Goal: Task Accomplishment & Management: Complete application form

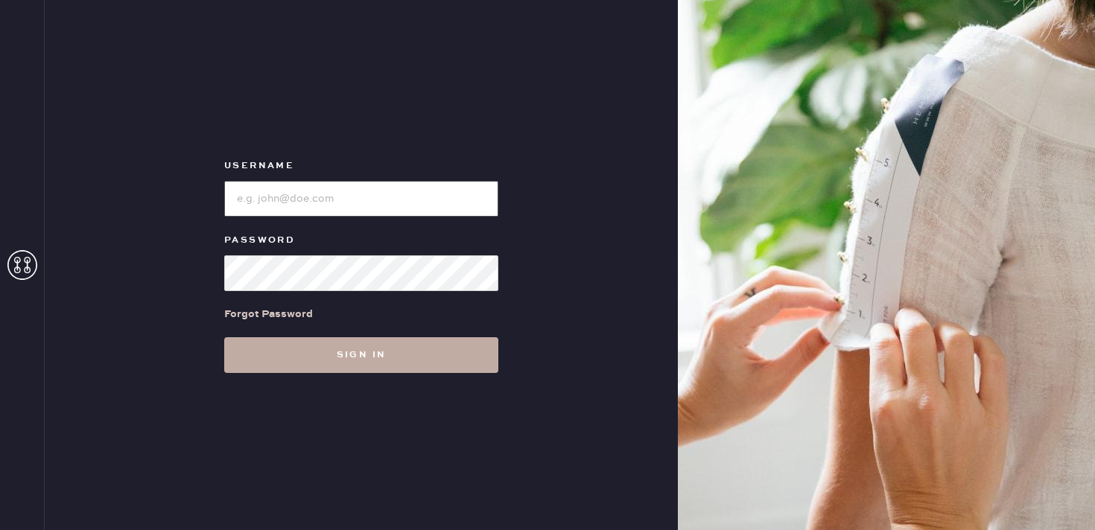
type input "reformationbethesdarow"
click at [323, 346] on button "Sign in" at bounding box center [361, 355] width 274 height 36
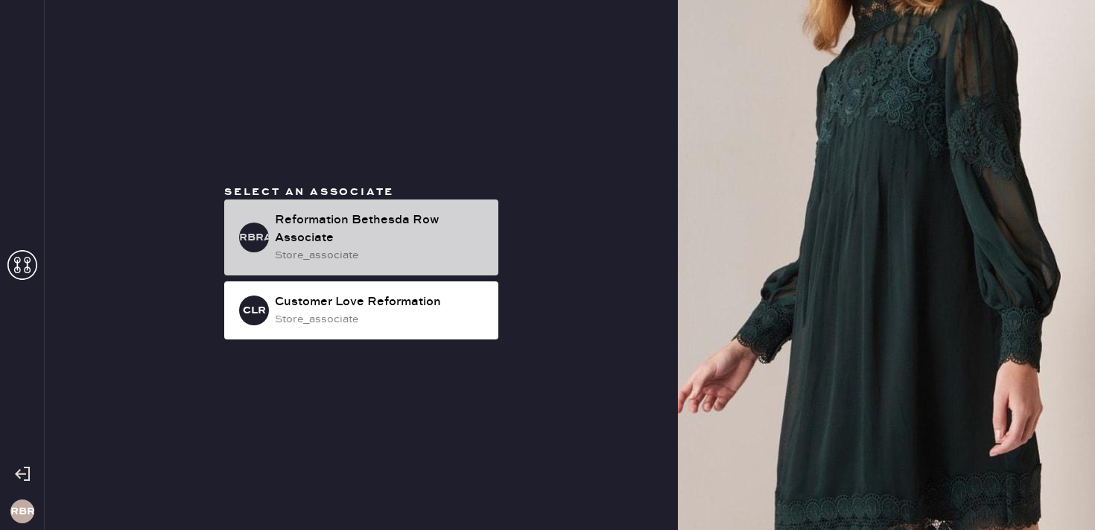
click at [374, 211] on div "Reformation Bethesda Row Associate" at bounding box center [380, 229] width 211 height 36
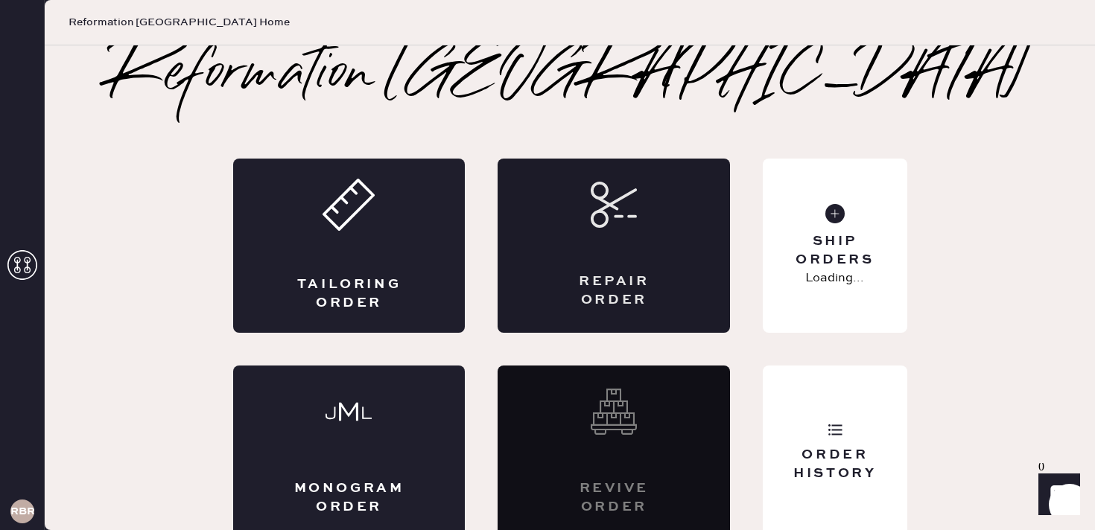
click at [609, 215] on icon at bounding box center [613, 205] width 46 height 46
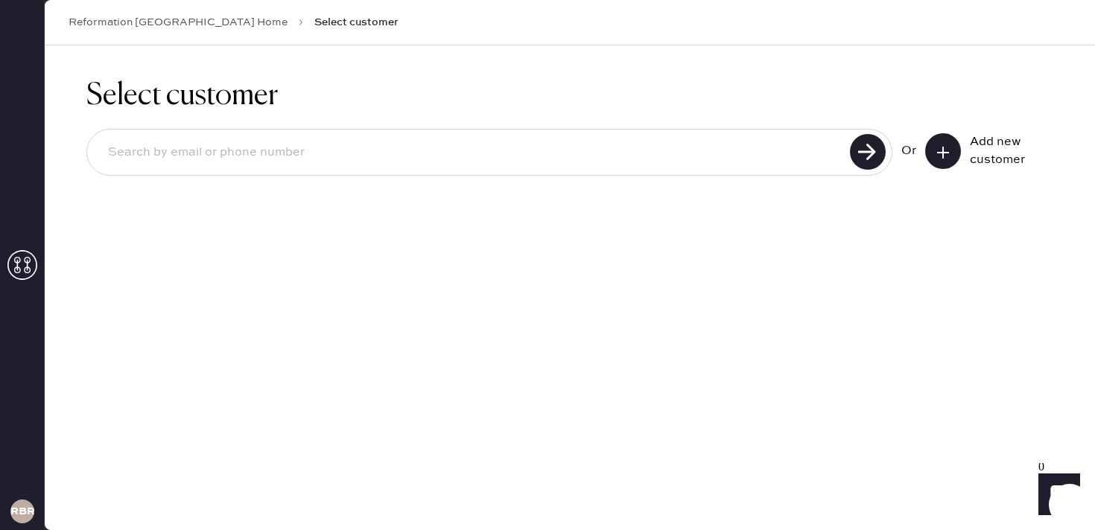
click at [944, 156] on icon at bounding box center [942, 152] width 15 height 15
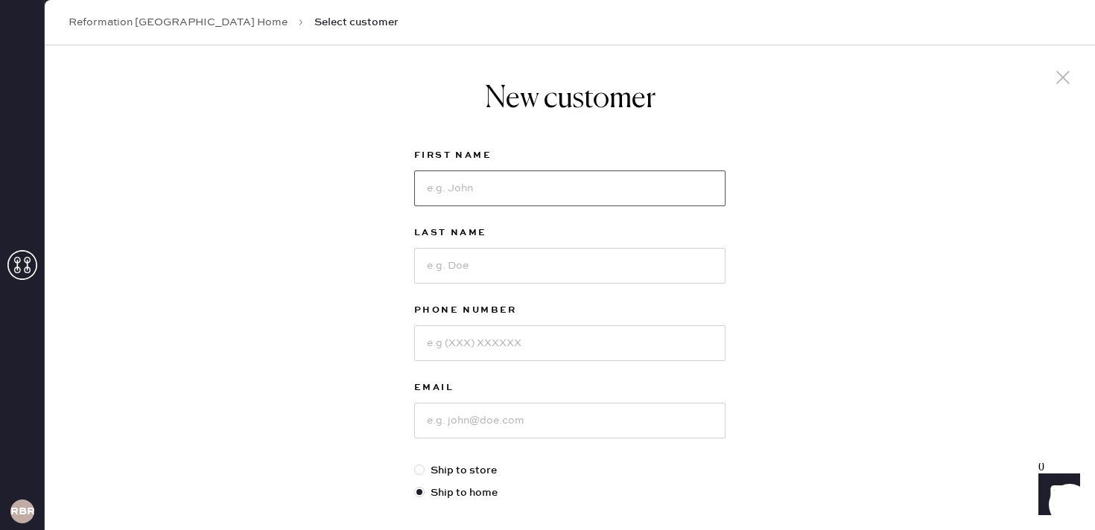
click at [449, 187] on input at bounding box center [569, 189] width 311 height 36
type input "Charlotte"
click at [445, 273] on input at bounding box center [569, 266] width 311 height 36
type input "Guy"
click at [454, 342] on input at bounding box center [569, 343] width 311 height 36
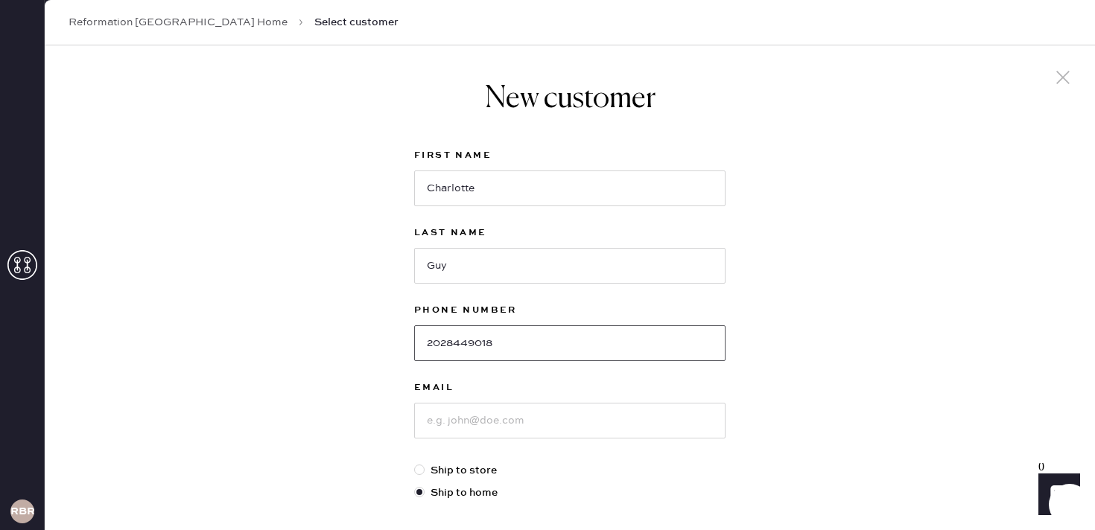
type input "2028449018"
click at [465, 424] on input at bounding box center [569, 421] width 311 height 36
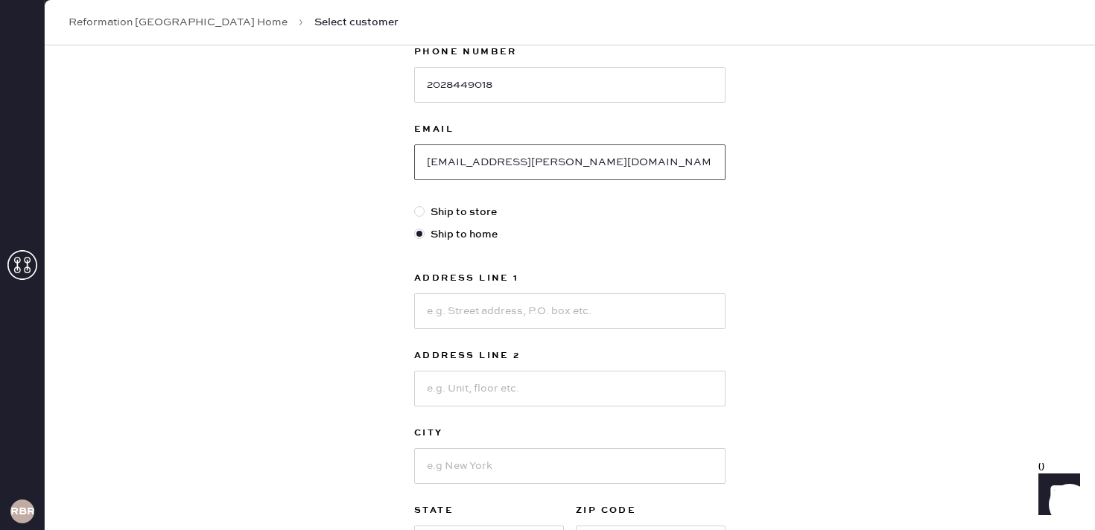
scroll to position [266, 0]
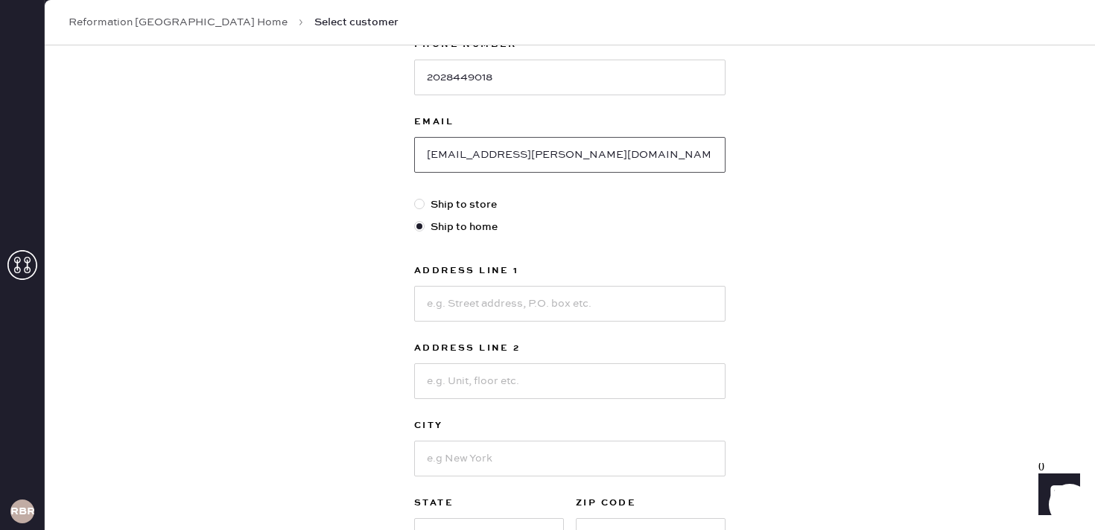
type input "cig2119@barnard.edu"
click at [510, 302] on input at bounding box center [569, 304] width 311 height 36
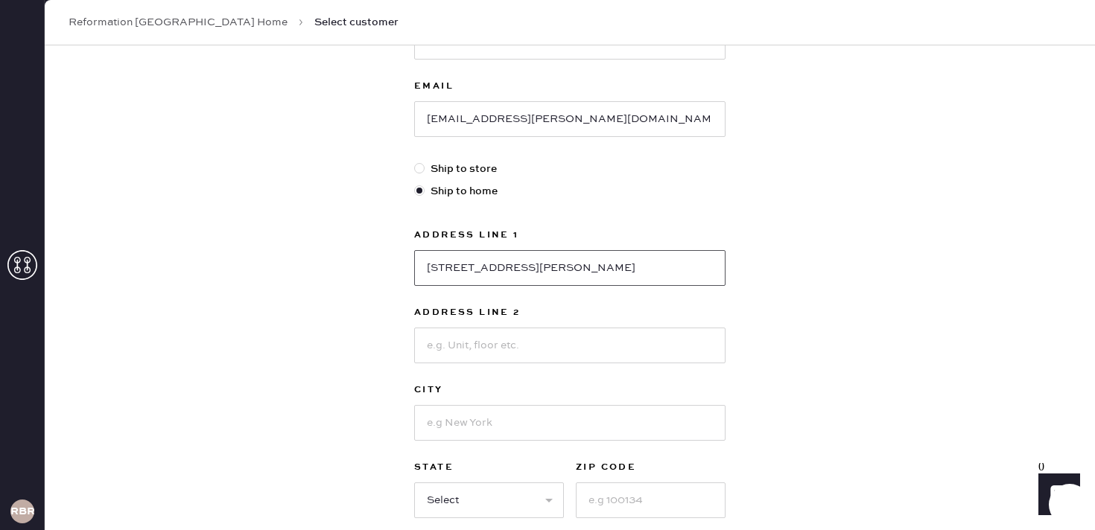
scroll to position [303, 0]
type input "[STREET_ADDRESS][PERSON_NAME]"
click at [465, 430] on input at bounding box center [569, 422] width 311 height 36
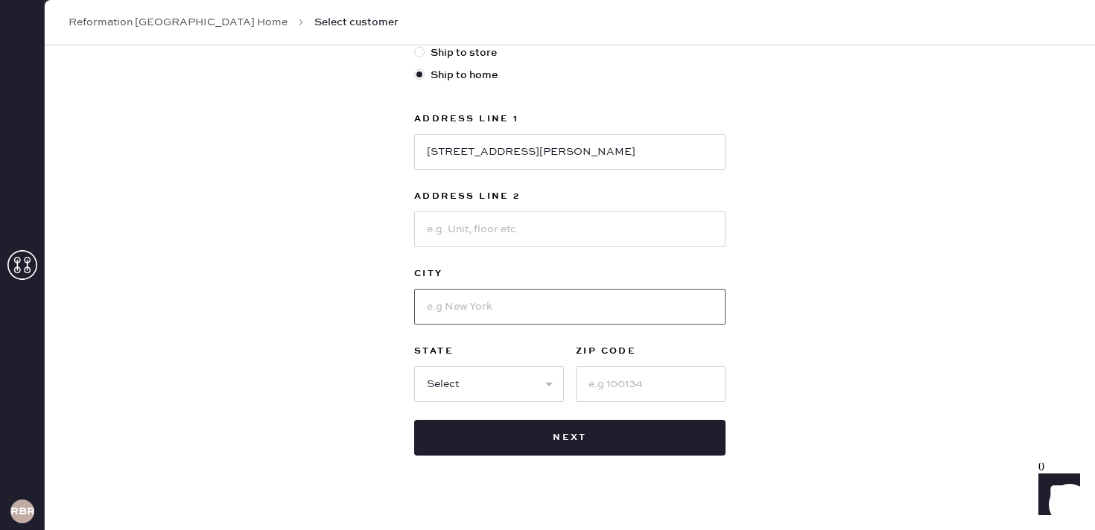
scroll to position [423, 0]
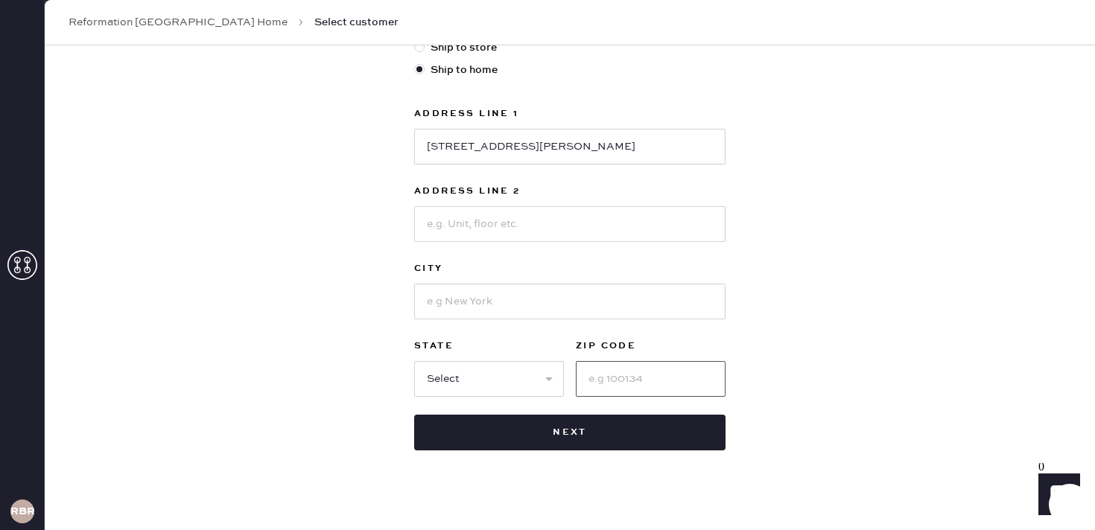
click at [611, 378] on input at bounding box center [651, 379] width 150 height 36
type input "20015"
click at [490, 303] on input at bounding box center [569, 302] width 311 height 36
type input "w"
type input "[US_STATE]"
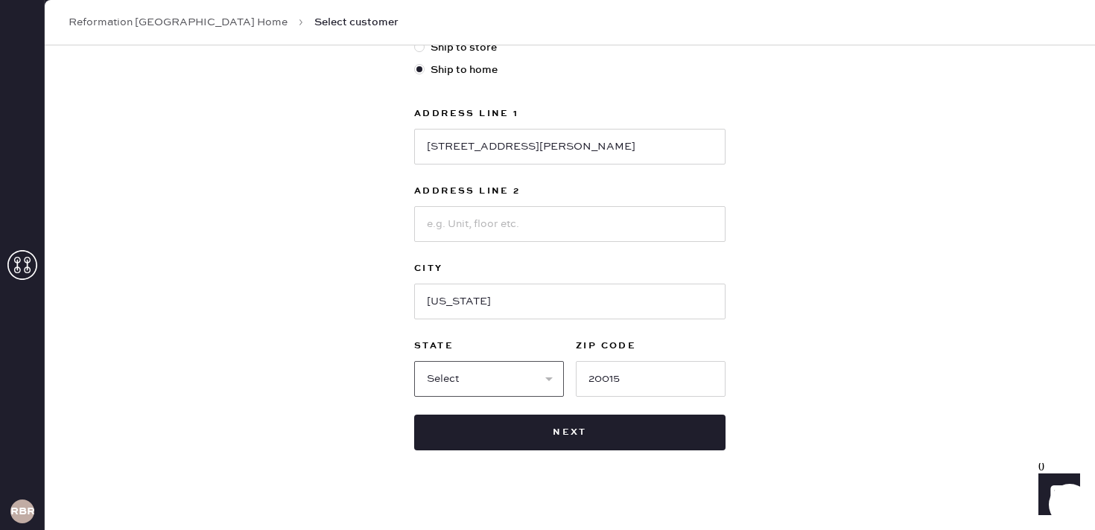
click at [485, 375] on select "Select AK AL AR AZ CA CO CT [GEOGRAPHIC_DATA] DE FL [GEOGRAPHIC_DATA] HI [GEOGR…" at bounding box center [489, 379] width 150 height 36
select select "DC"
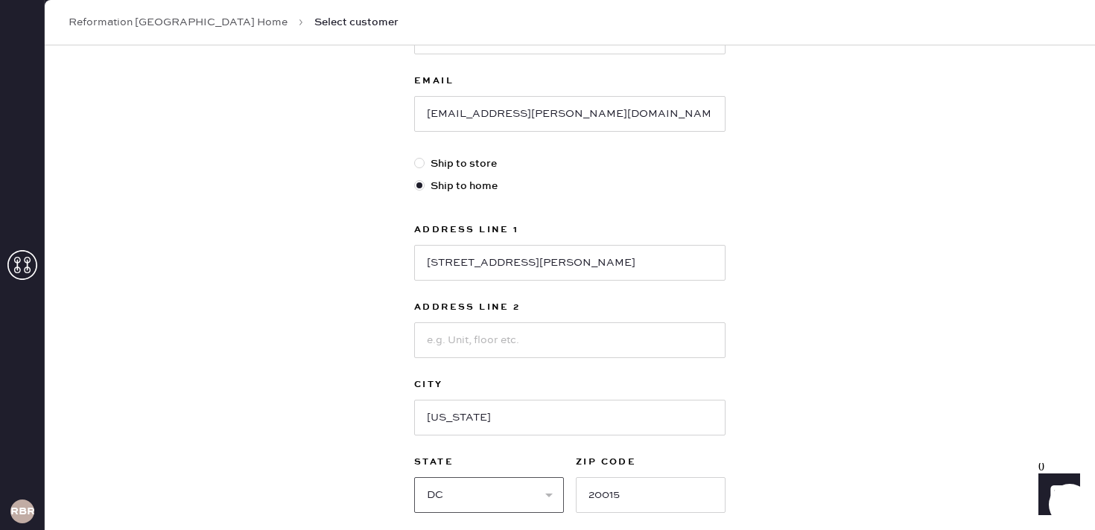
scroll to position [439, 0]
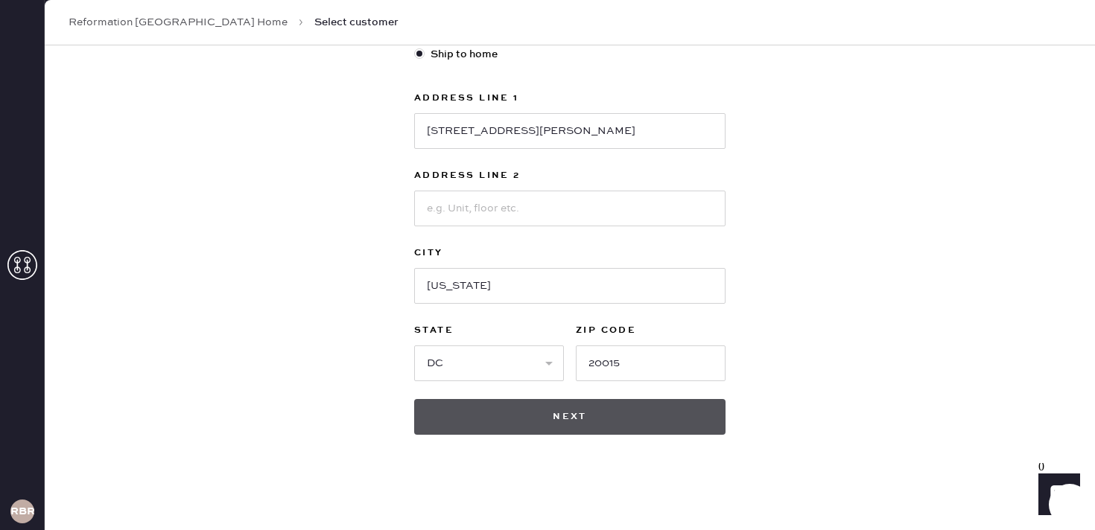
click at [585, 415] on button "Next" at bounding box center [569, 417] width 311 height 36
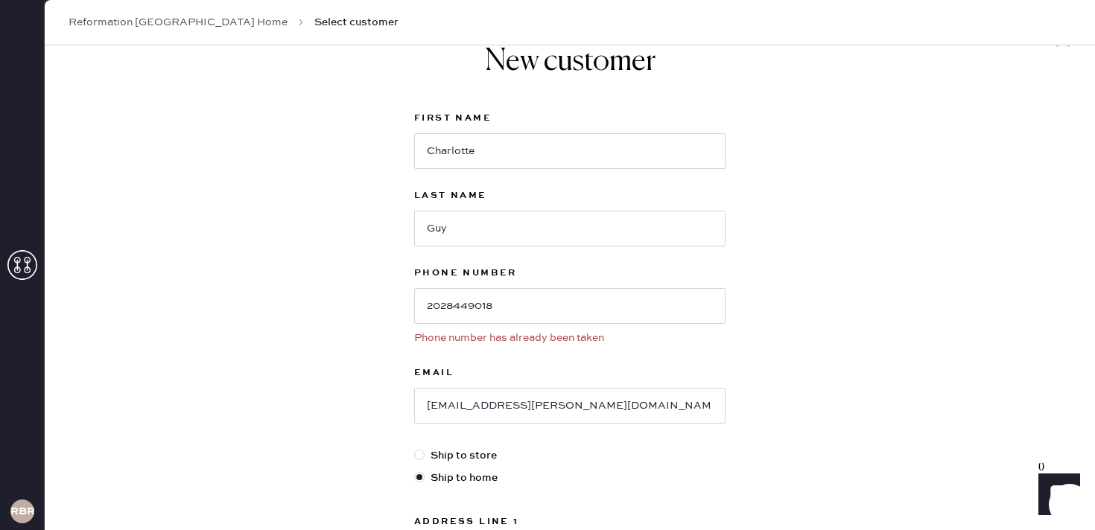
scroll to position [0, 0]
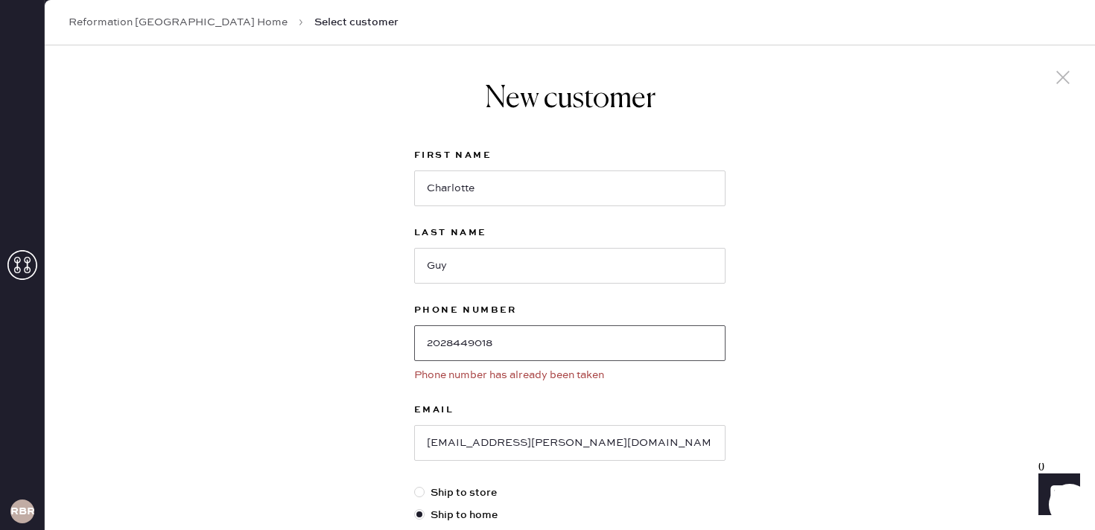
drag, startPoint x: 533, startPoint y: 341, endPoint x: 436, endPoint y: 330, distance: 97.4
click at [436, 330] on input "2028449018" at bounding box center [569, 343] width 311 height 36
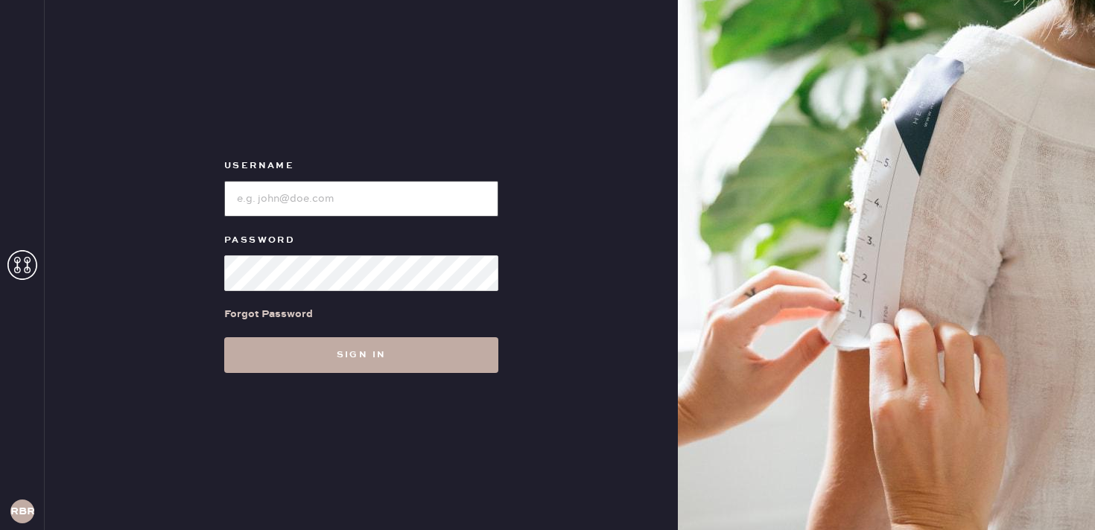
type input "reformationbethesdarow"
click at [347, 351] on button "Sign in" at bounding box center [361, 355] width 274 height 36
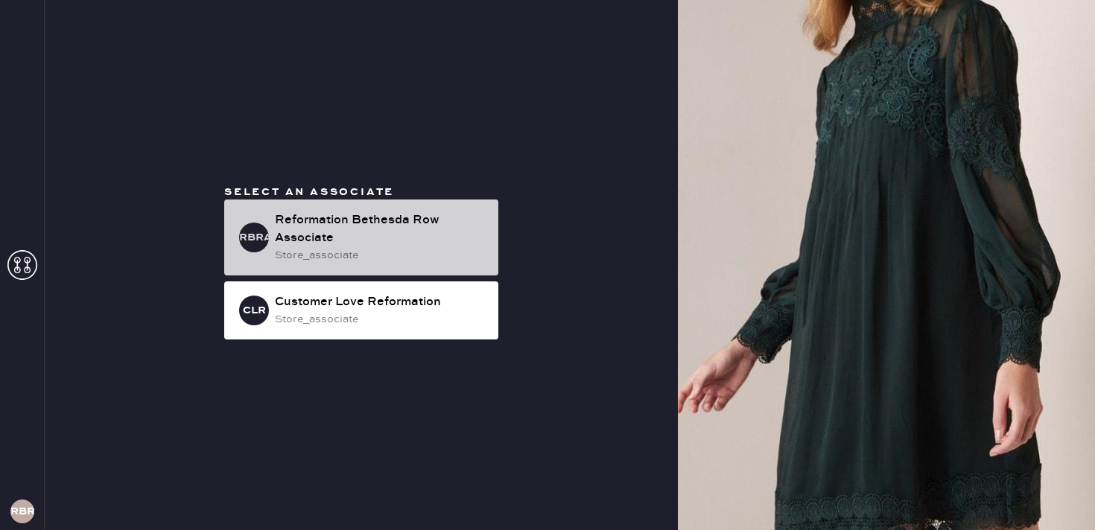
click at [360, 258] on div "store_associate" at bounding box center [380, 255] width 211 height 16
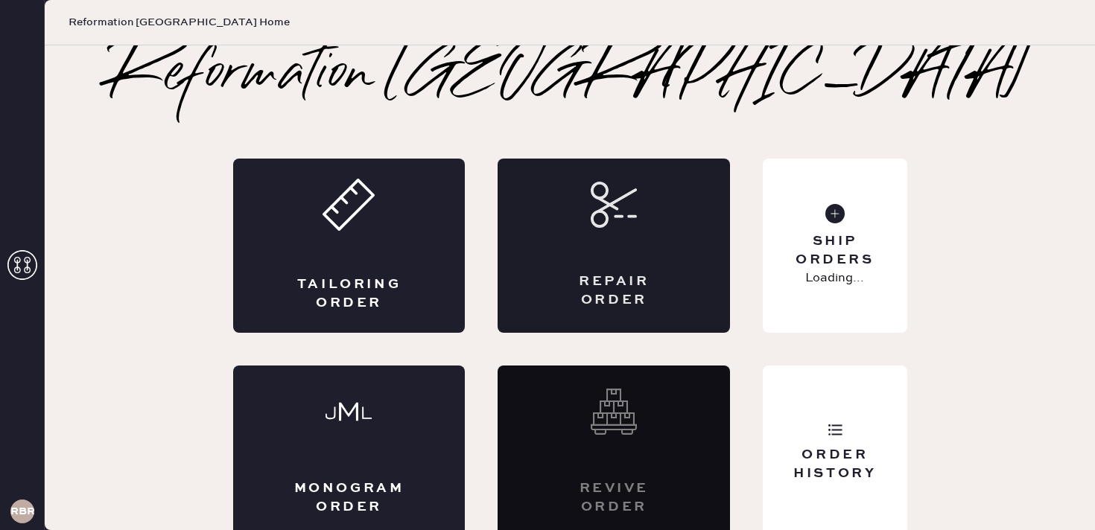
click at [579, 230] on div "Repair Order" at bounding box center [613, 246] width 232 height 174
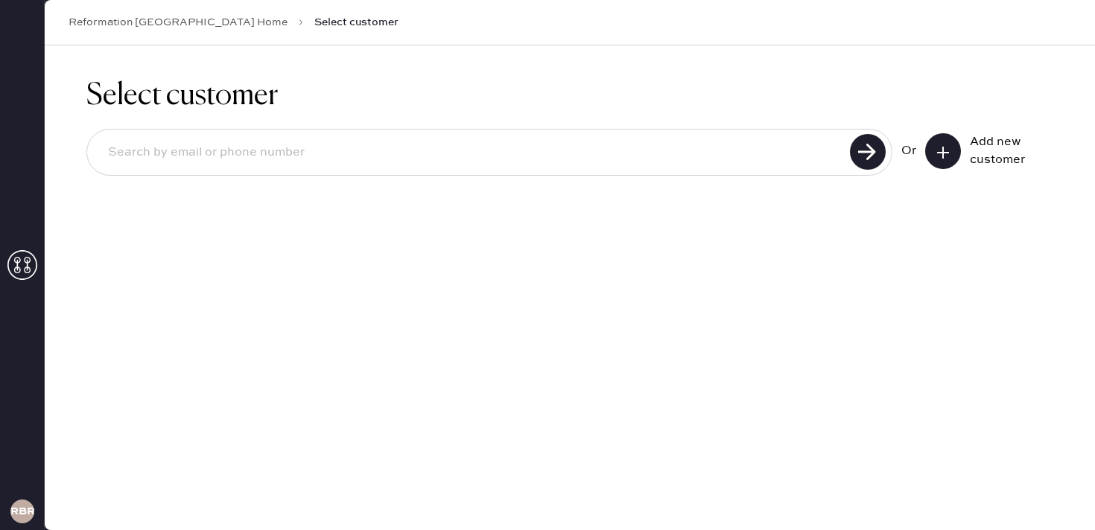
click at [467, 150] on input at bounding box center [470, 153] width 749 height 34
paste input "2028449018"
type input "2028449018"
click at [864, 159] on use at bounding box center [868, 152] width 36 height 36
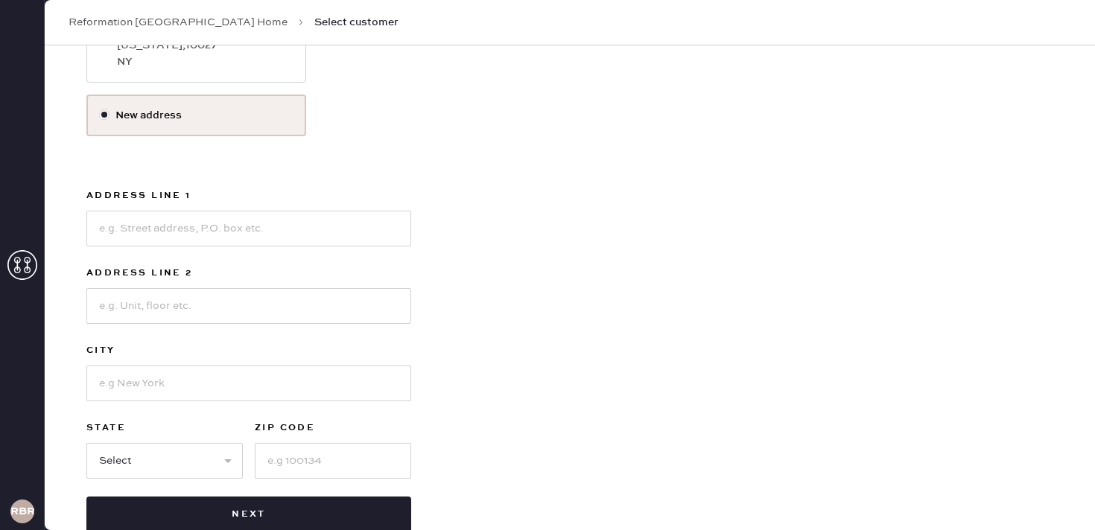
scroll to position [326, 0]
click at [234, 226] on input at bounding box center [248, 228] width 325 height 36
type input "[STREET_ADDRESS][PERSON_NAME]"
click at [179, 375] on input at bounding box center [248, 383] width 325 height 36
type input "[US_STATE]"
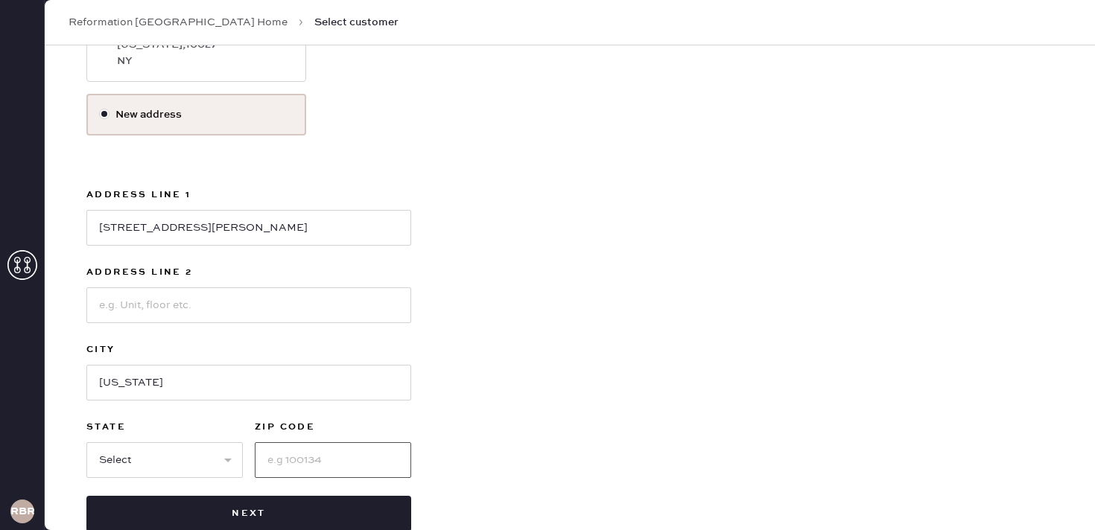
click at [287, 447] on input at bounding box center [333, 460] width 156 height 36
type input "20015"
click at [145, 461] on select "Select AK AL AR AZ CA CO CT [GEOGRAPHIC_DATA] DE FL [GEOGRAPHIC_DATA] HI [GEOGR…" at bounding box center [164, 460] width 156 height 36
select select "DC"
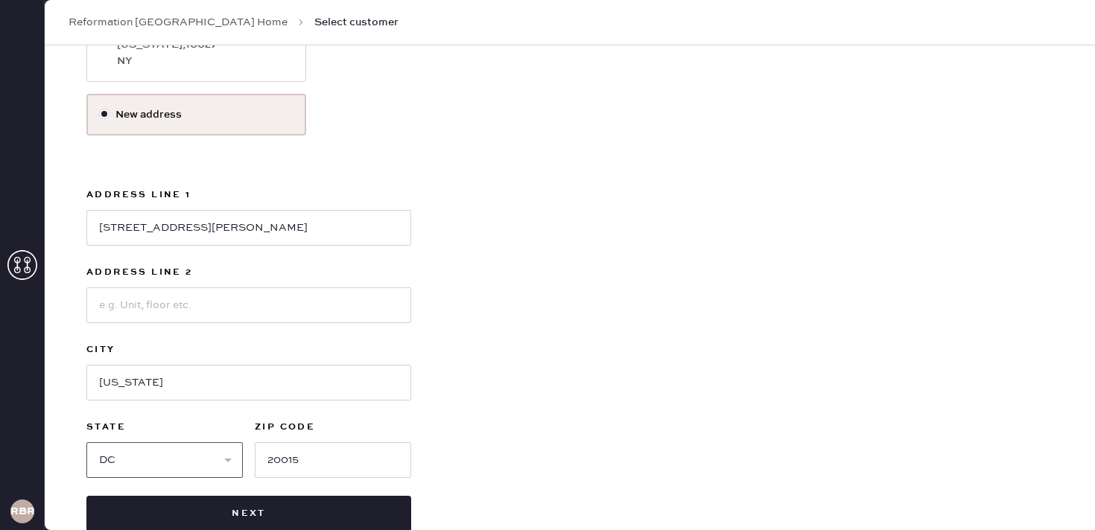
scroll to position [360, 0]
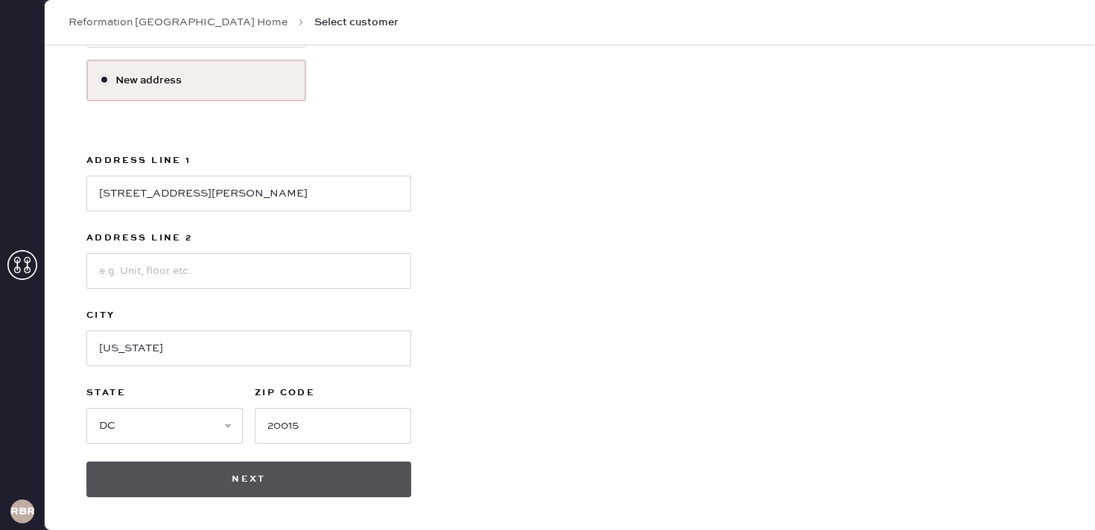
click at [238, 495] on button "Next" at bounding box center [248, 480] width 325 height 36
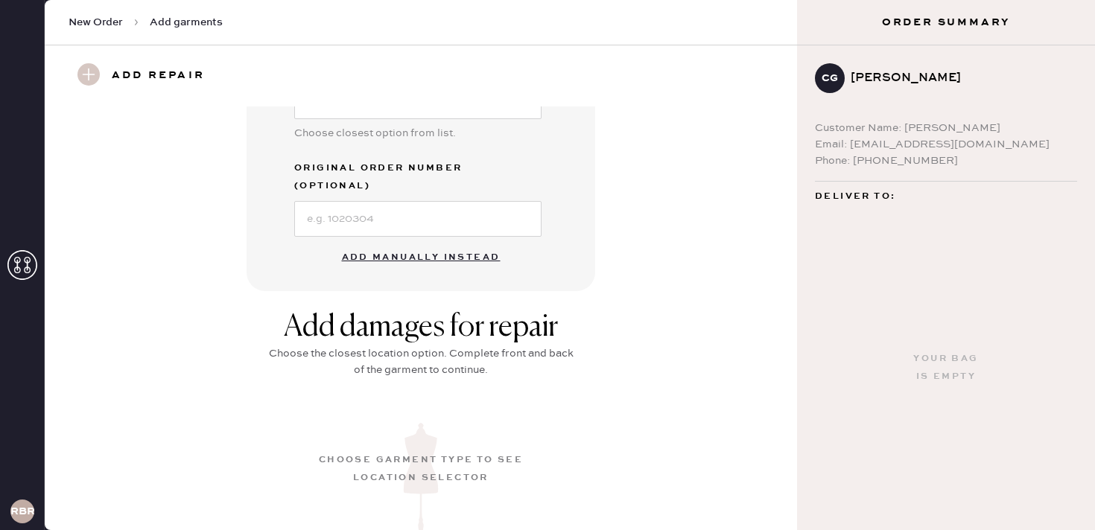
scroll to position [428, 0]
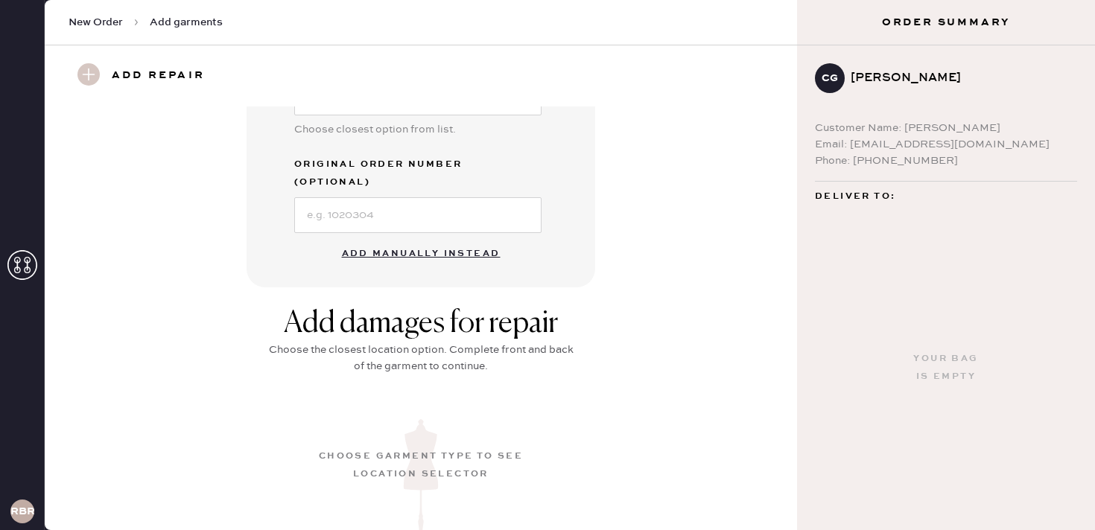
click at [417, 239] on button "Add manually instead" at bounding box center [421, 254] width 176 height 30
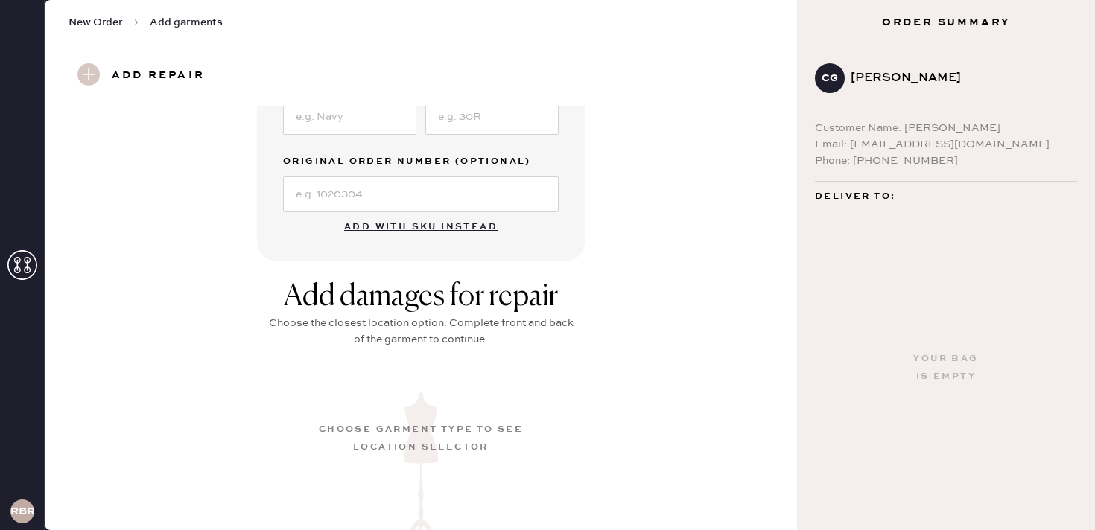
scroll to position [0, 0]
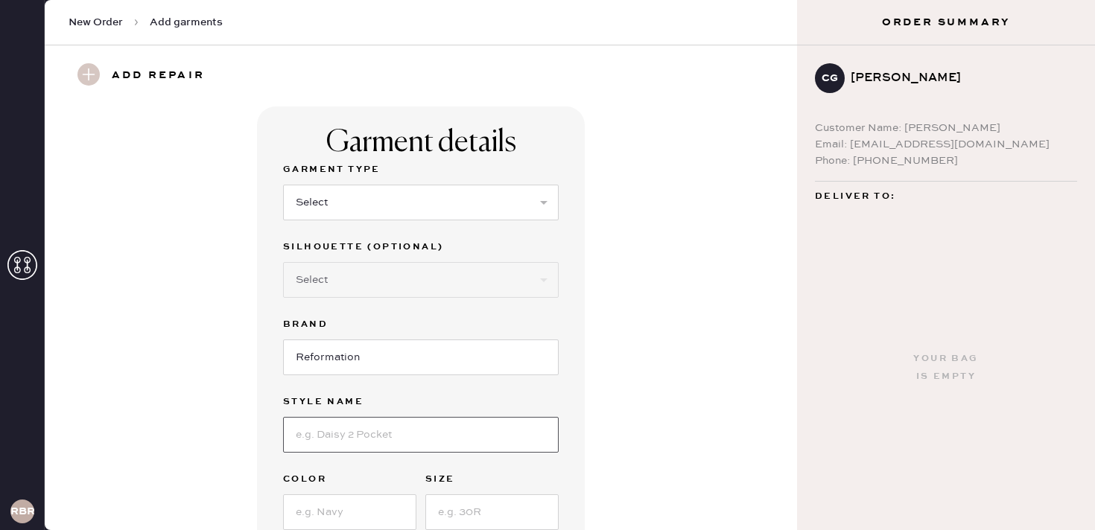
click at [374, 438] on input at bounding box center [420, 435] width 275 height 36
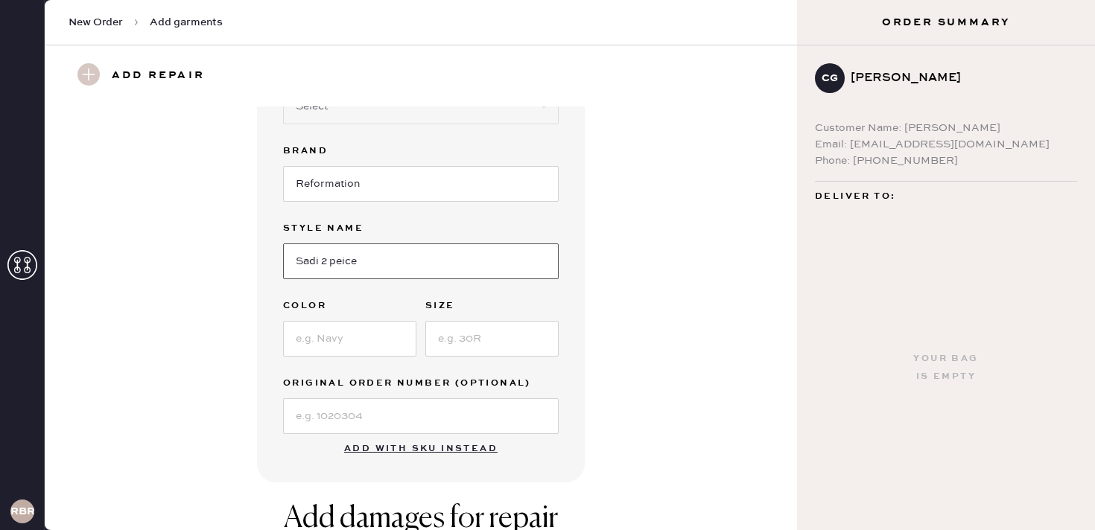
scroll to position [202, 0]
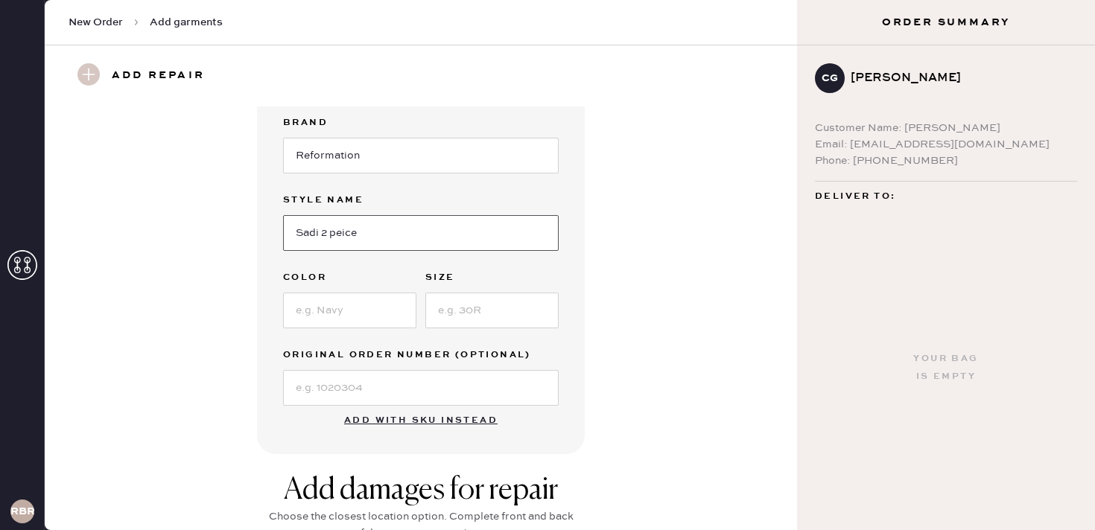
type input "Sadi 2 peice"
click at [349, 307] on input at bounding box center [349, 311] width 133 height 36
type input "Navy"
click at [456, 310] on input at bounding box center [491, 311] width 133 height 36
type input "2"
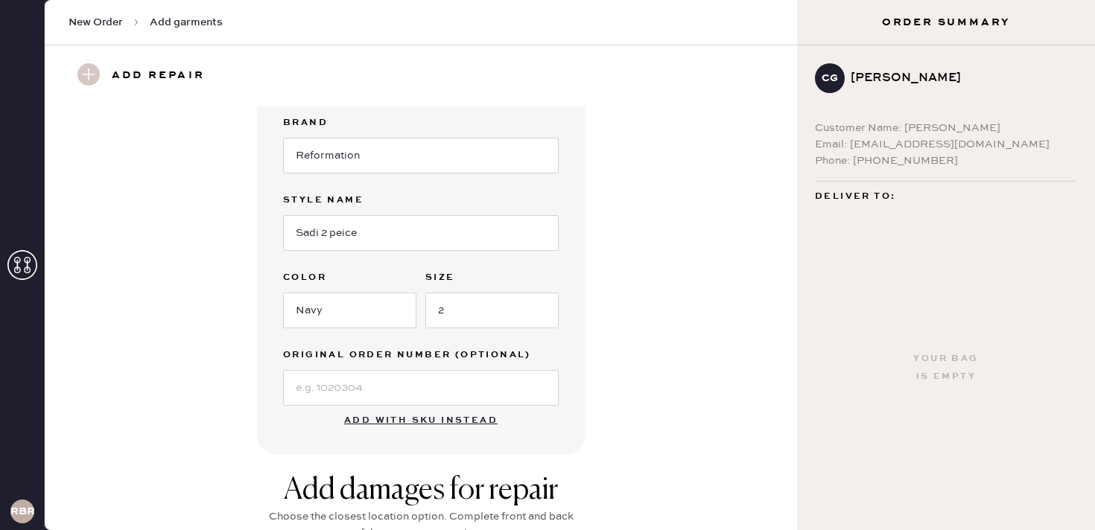
click at [564, 284] on div "Garment details Garment Type Select Basic Skirt Jeans Leggings Pants Shorts Bas…" at bounding box center [421, 179] width 328 height 549
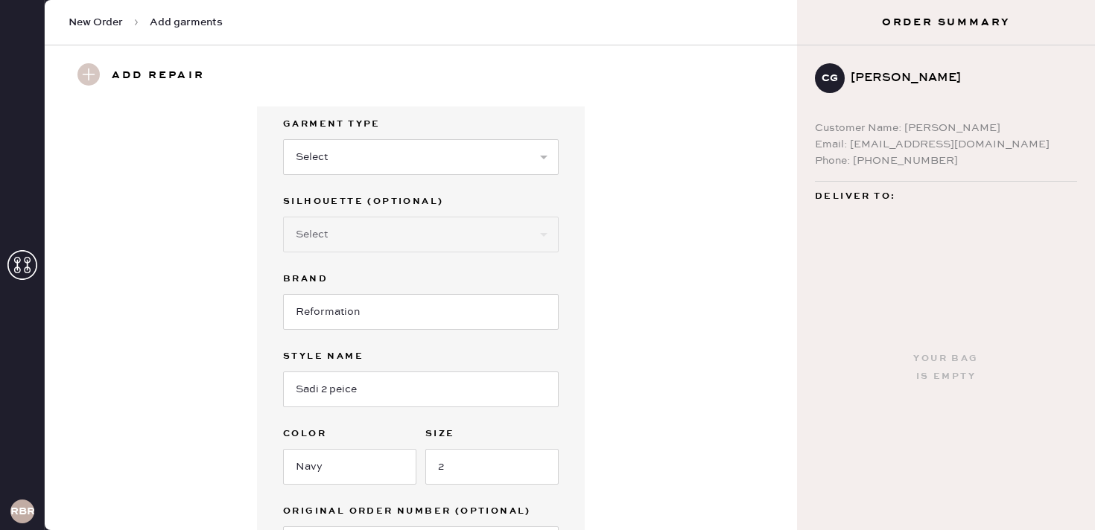
scroll to position [0, 0]
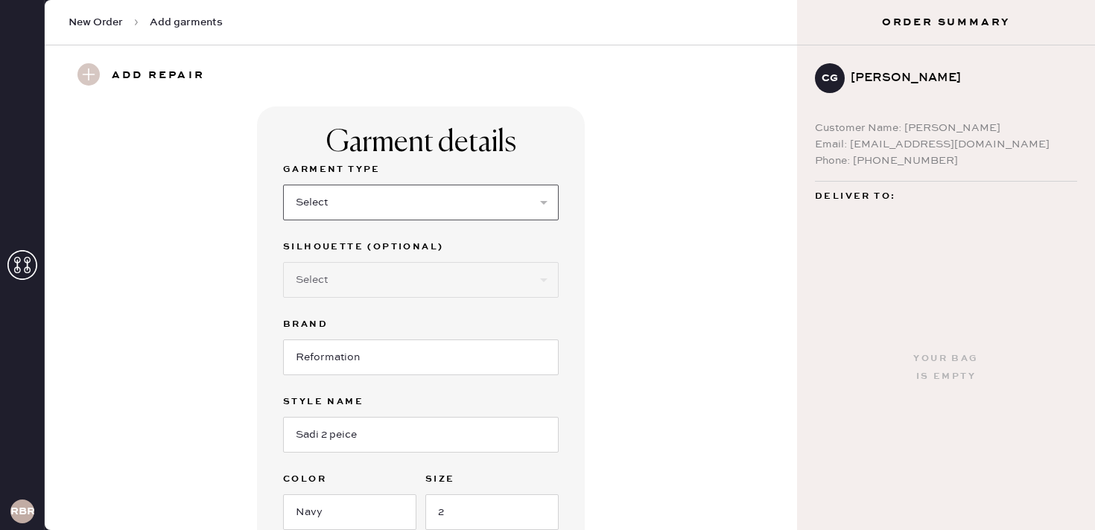
click at [450, 212] on select "Select Basic Skirt Jeans Leggings Pants Shorts Basic Sleeved Dress Basic Sleeve…" at bounding box center [420, 203] width 275 height 36
select select "13"
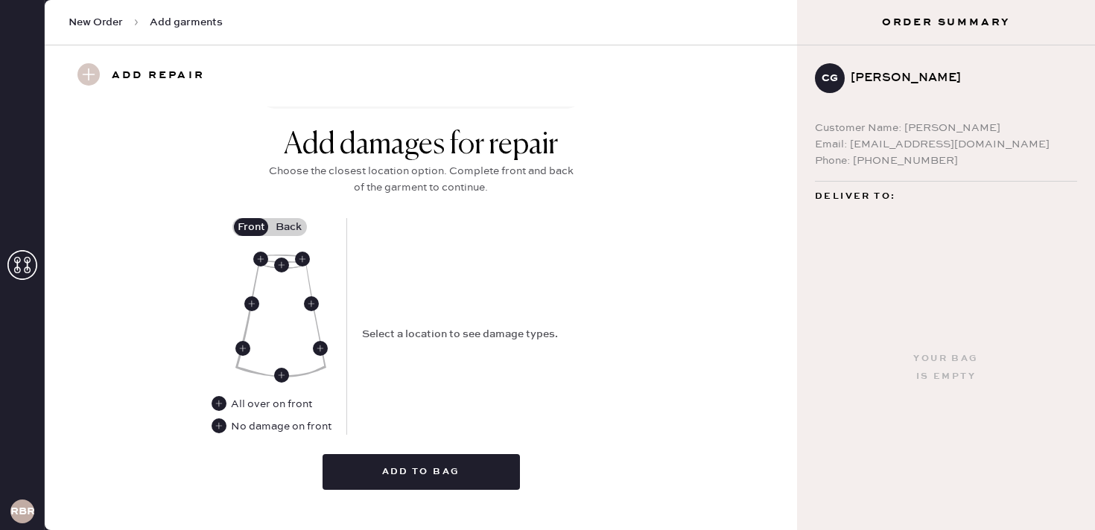
scroll to position [572, 0]
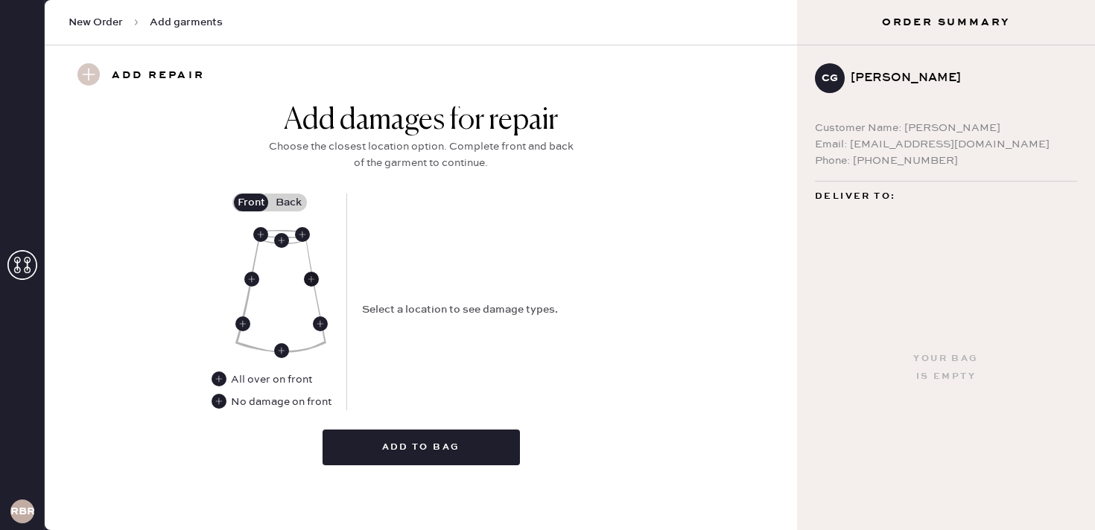
click at [313, 279] on use at bounding box center [311, 279] width 15 height 15
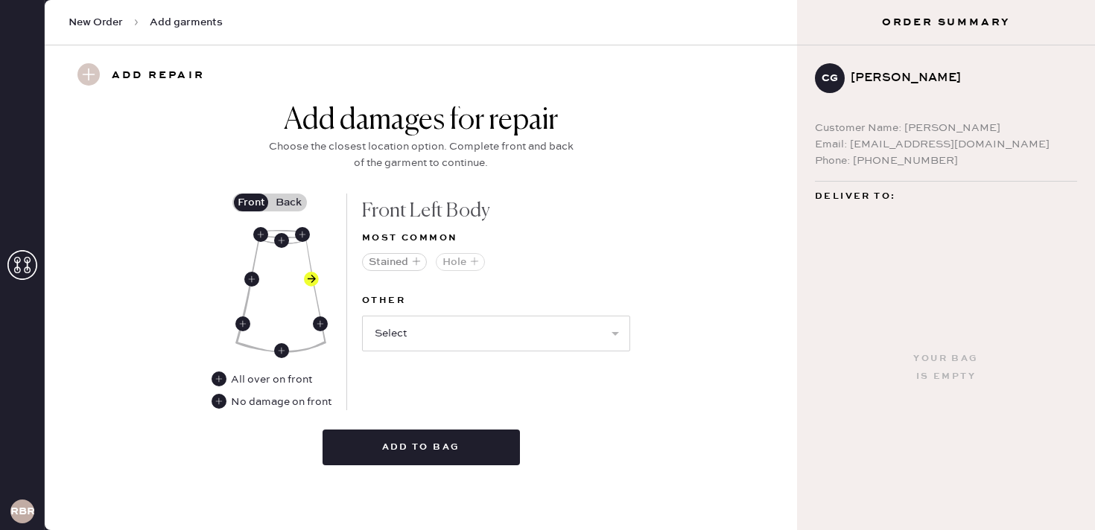
click at [465, 261] on button "Hole" at bounding box center [460, 262] width 49 height 18
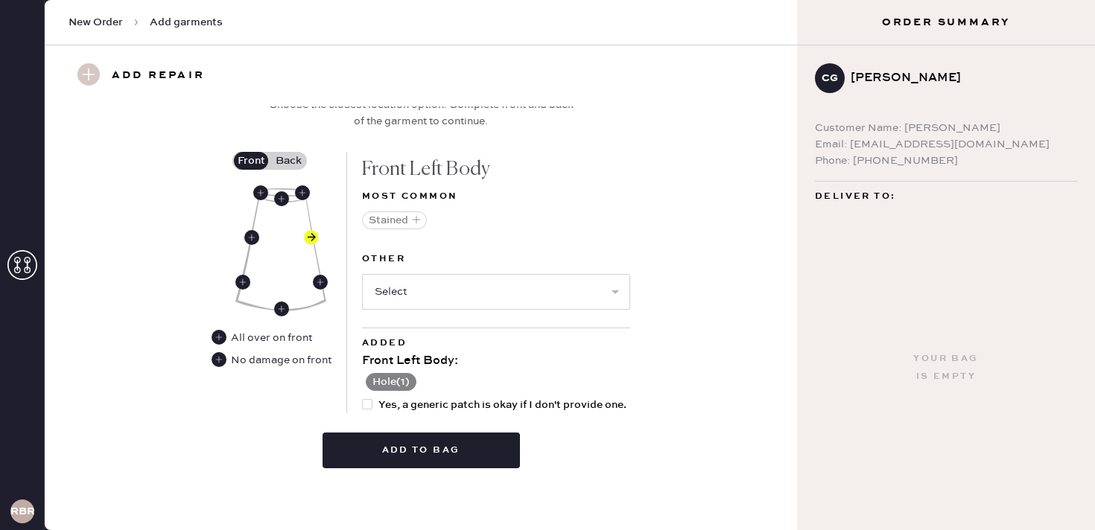
scroll to position [617, 0]
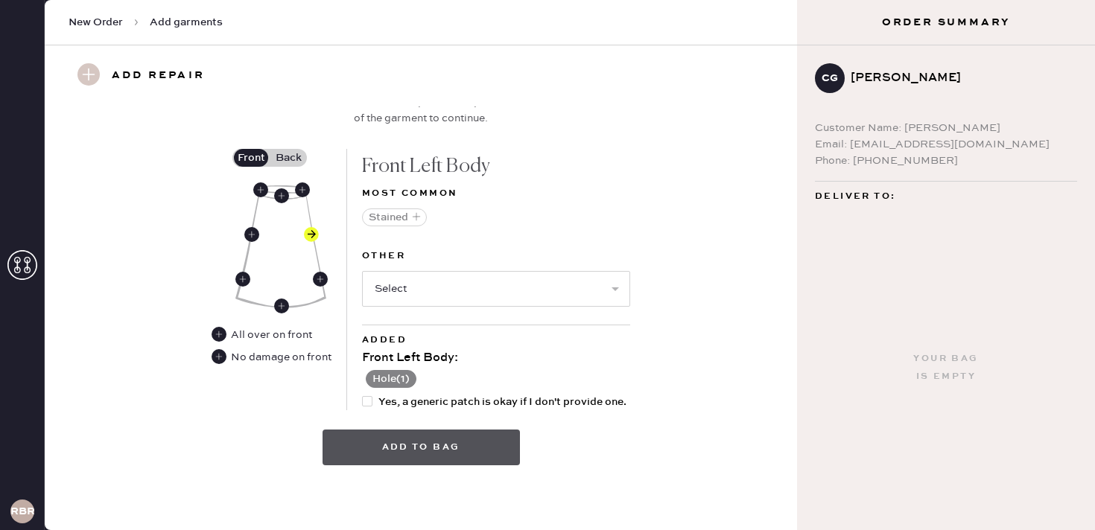
click at [401, 445] on button "Add to bag" at bounding box center [420, 448] width 197 height 36
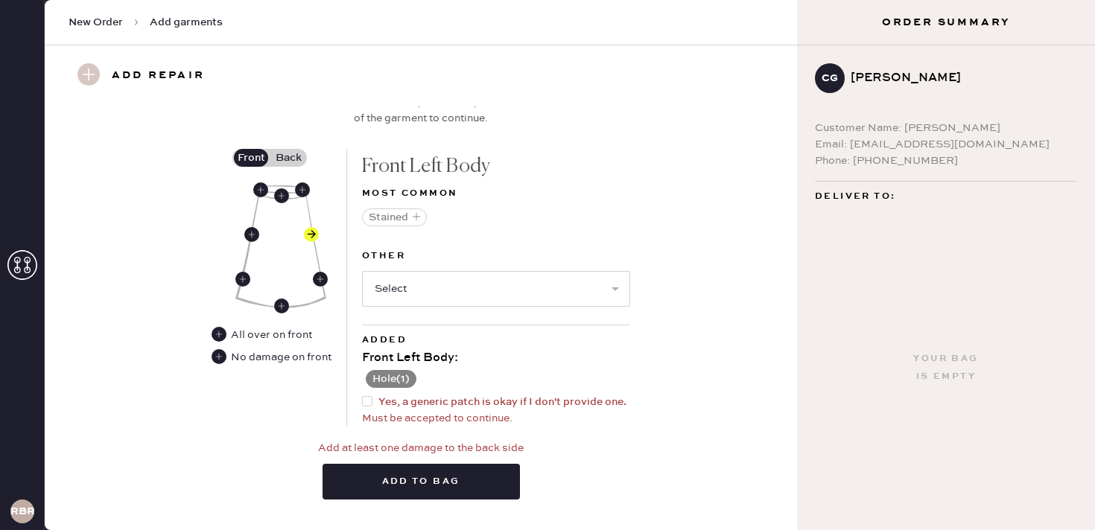
click at [295, 159] on label "Back" at bounding box center [288, 158] width 37 height 18
click at [288, 158] on input "Back" at bounding box center [288, 158] width 0 height 0
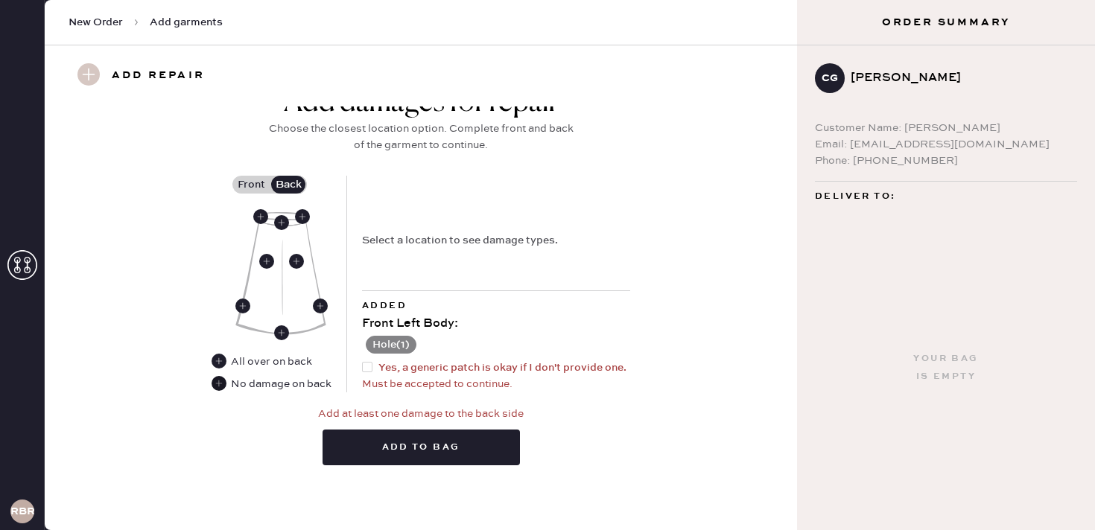
click at [221, 383] on use at bounding box center [218, 383] width 15 height 15
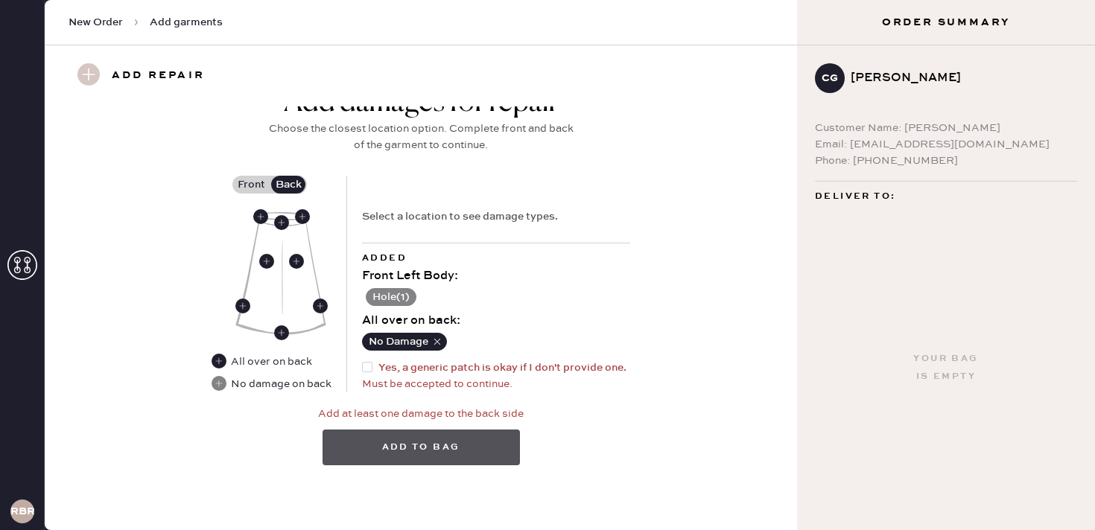
click at [379, 442] on button "Add to bag" at bounding box center [420, 448] width 197 height 36
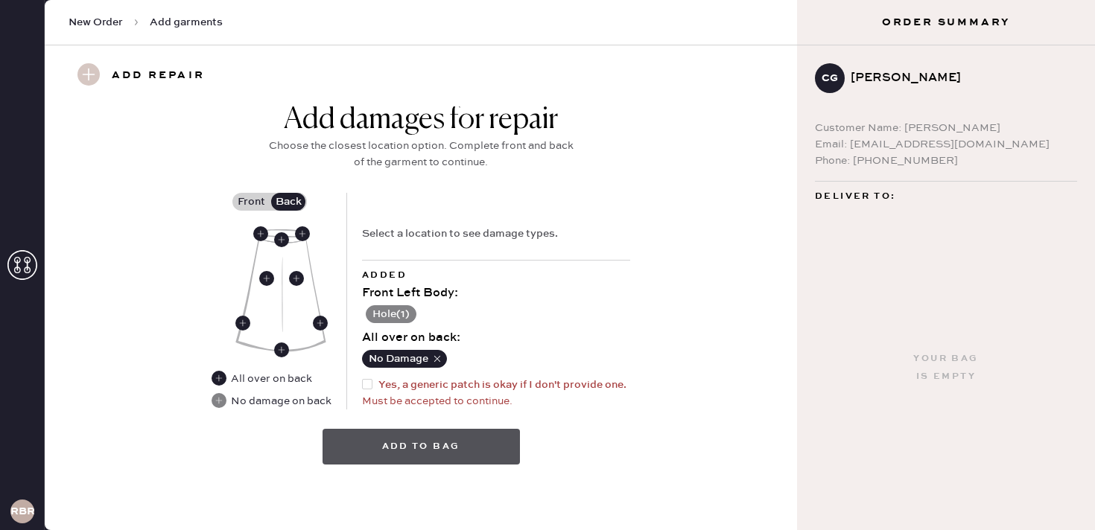
scroll to position [572, 0]
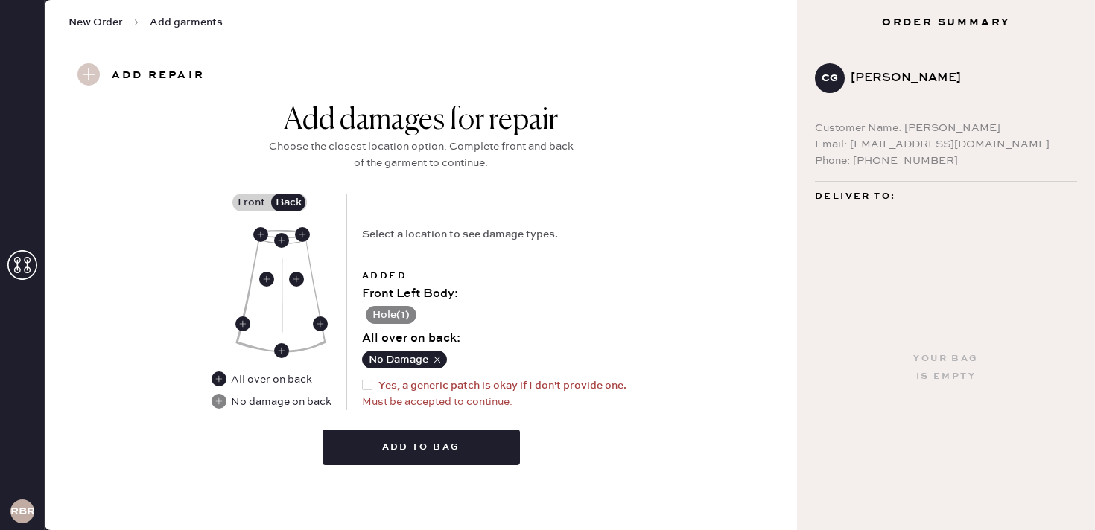
click at [369, 386] on div at bounding box center [367, 385] width 10 height 10
click at [363, 378] on input "Yes, a generic patch is okay if I don't provide one." at bounding box center [362, 377] width 1 height 1
checkbox input "true"
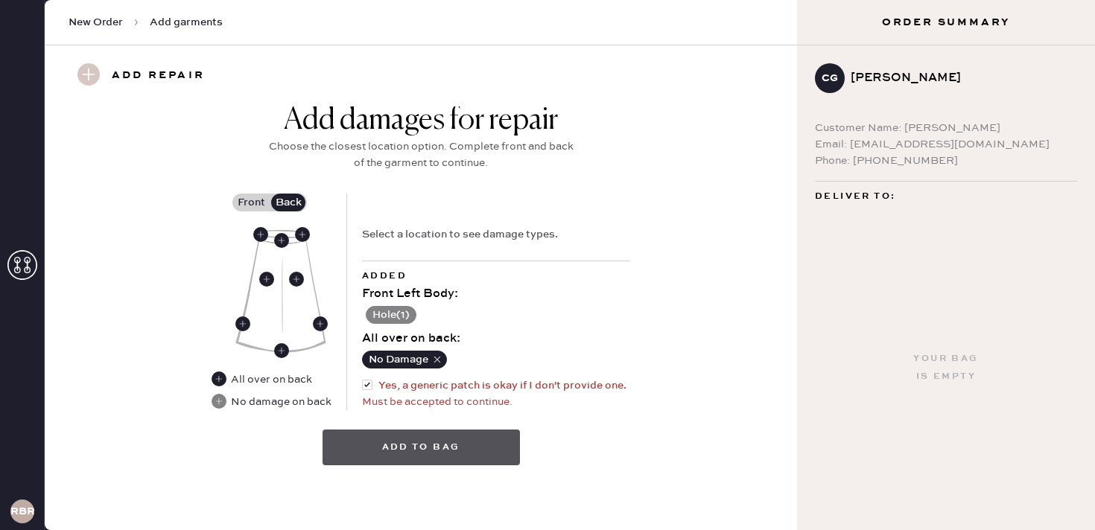
click at [390, 453] on button "Add to bag" at bounding box center [420, 448] width 197 height 36
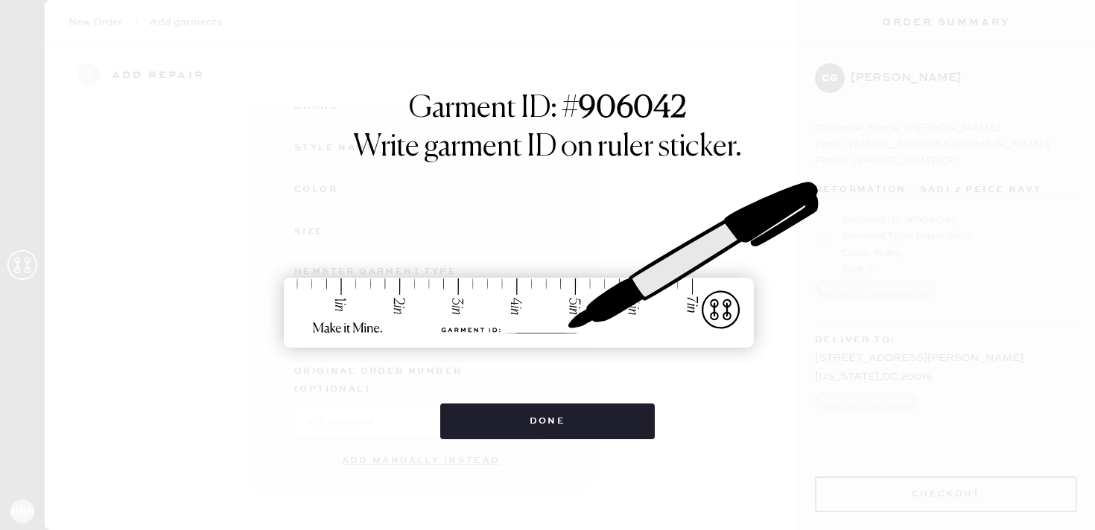
scroll to position [203, 0]
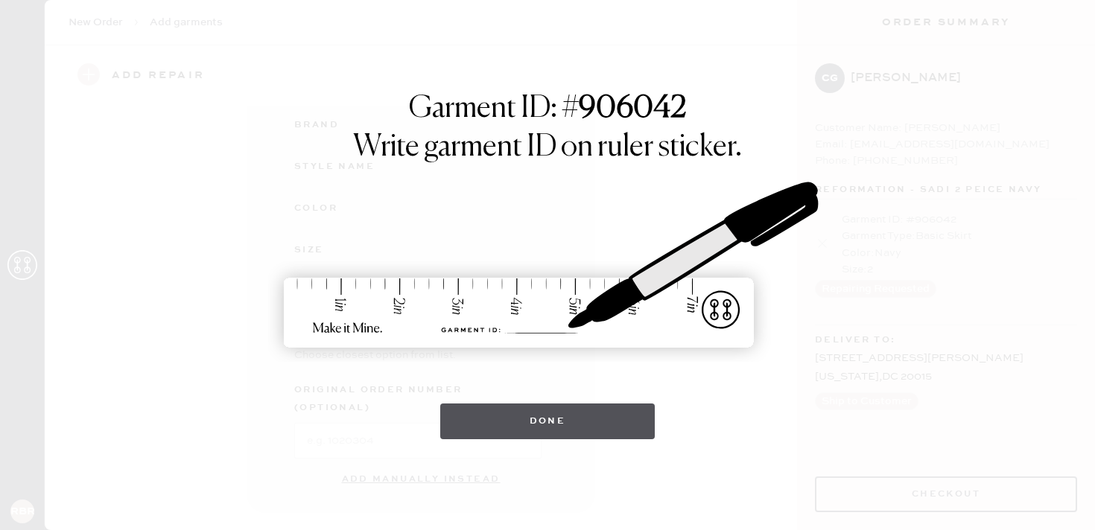
click at [538, 437] on button "Done" at bounding box center [547, 422] width 215 height 36
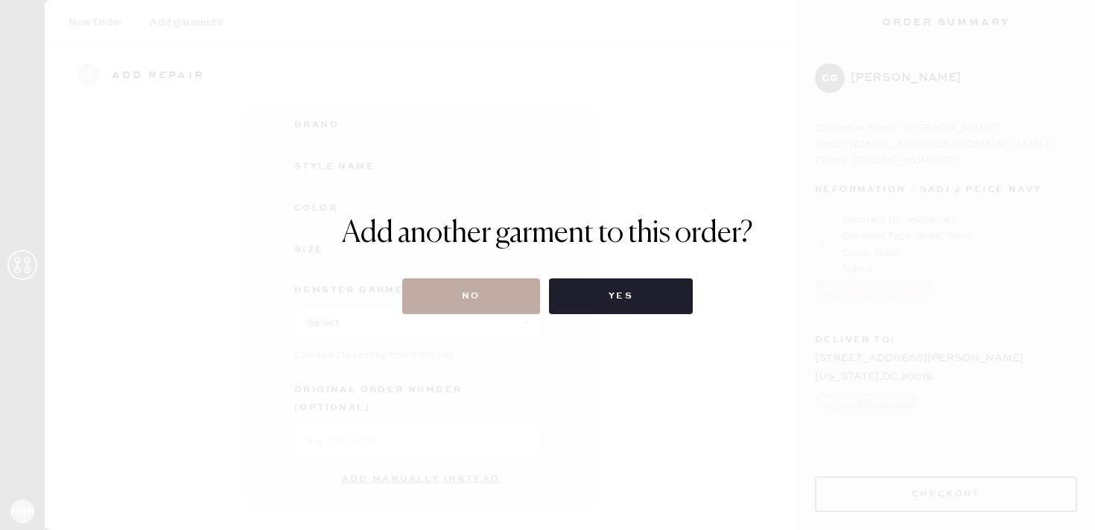
click at [469, 293] on button "No" at bounding box center [471, 296] width 138 height 36
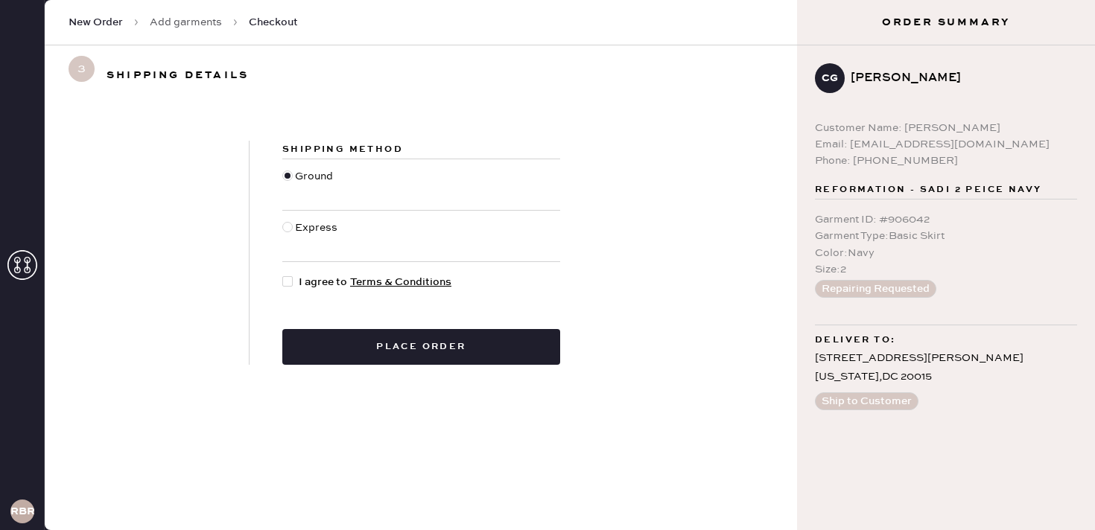
click at [292, 281] on div at bounding box center [287, 281] width 10 height 10
click at [283, 275] on input "I agree to Terms & Conditions" at bounding box center [282, 274] width 1 height 1
checkbox input "true"
click at [287, 230] on div at bounding box center [287, 227] width 10 height 10
click at [283, 220] on input "Express" at bounding box center [282, 220] width 1 height 1
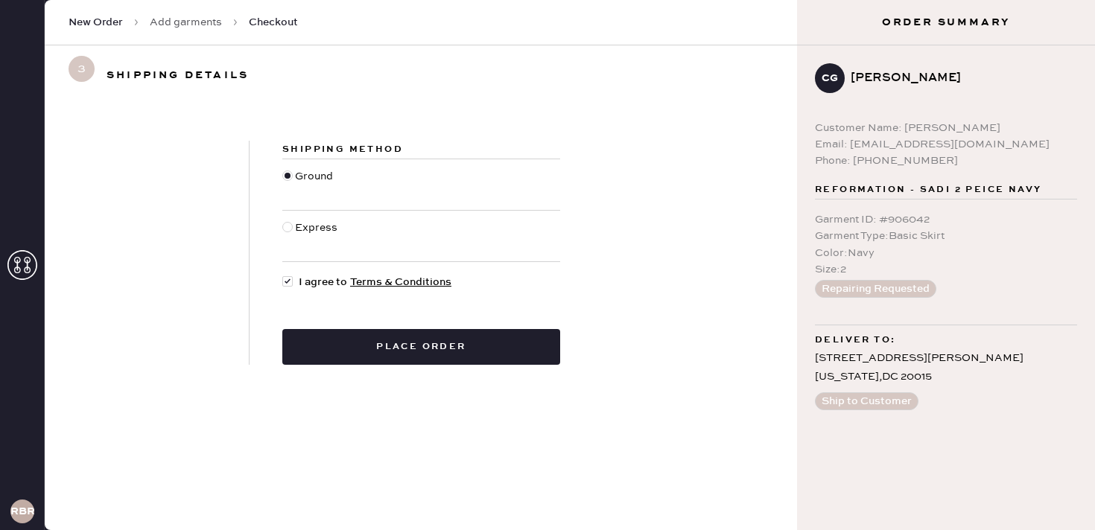
radio input "true"
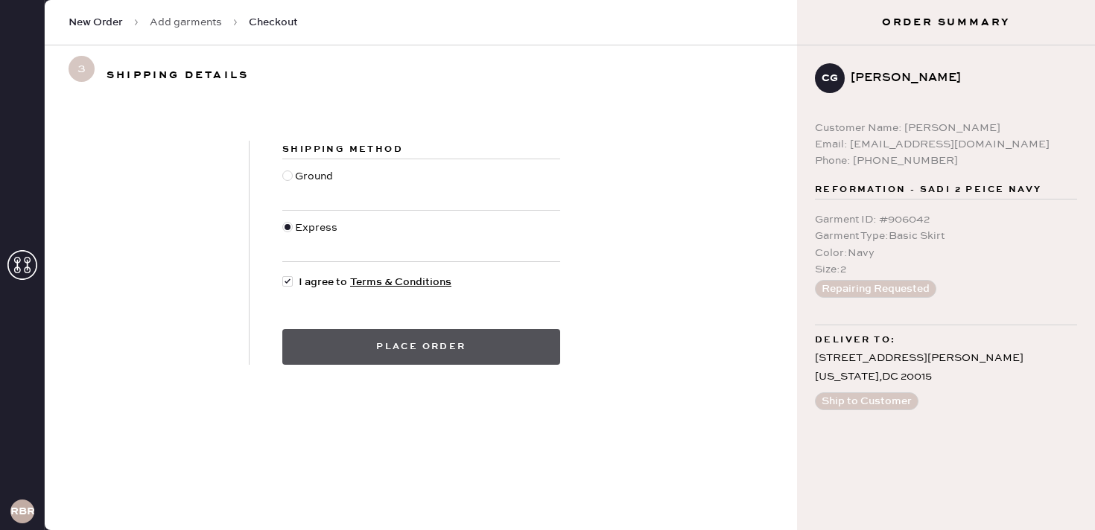
click at [341, 345] on button "Place order" at bounding box center [421, 347] width 278 height 36
